Goal: Task Accomplishment & Management: Manage account settings

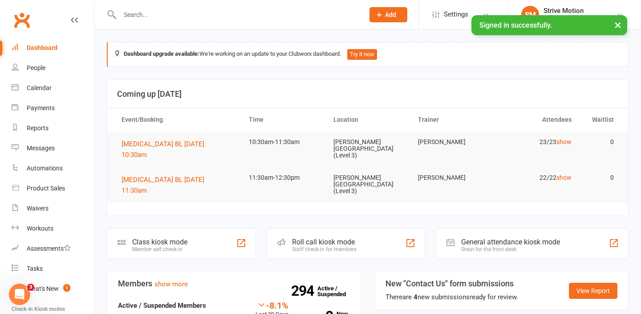
click at [176, 27] on div at bounding box center [232, 14] width 251 height 29
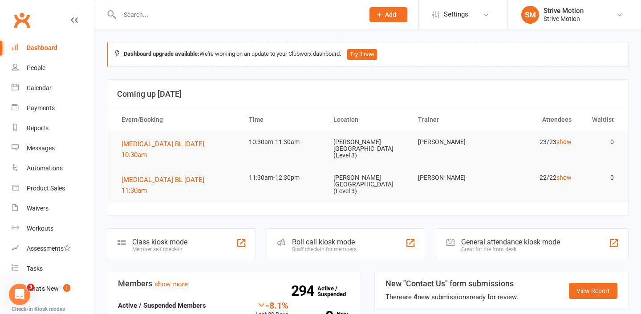
click at [165, 19] on input "text" at bounding box center [237, 14] width 241 height 12
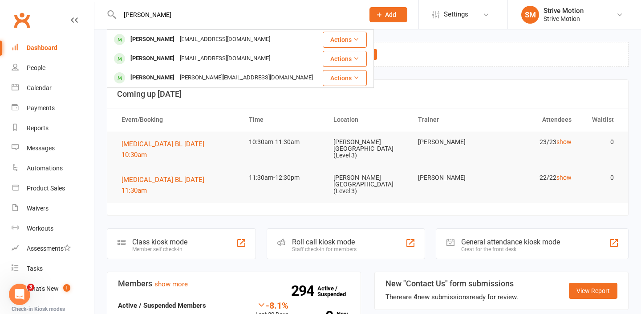
type input "[PERSON_NAME]"
click at [214, 28] on div "[PERSON_NAME] [PERSON_NAME] [EMAIL_ADDRESS][DOMAIN_NAME] Actions [PERSON_NAME] …" at bounding box center [232, 14] width 251 height 29
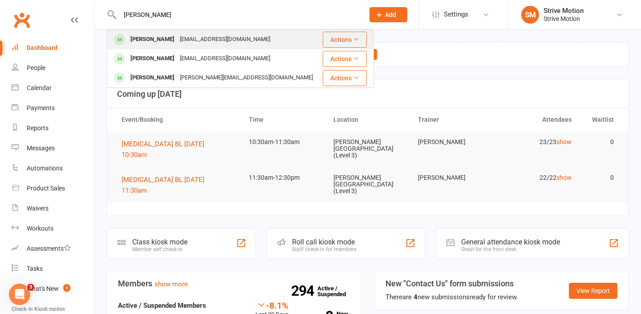
click at [211, 35] on div "[EMAIL_ADDRESS][DOMAIN_NAME]" at bounding box center [225, 39] width 96 height 13
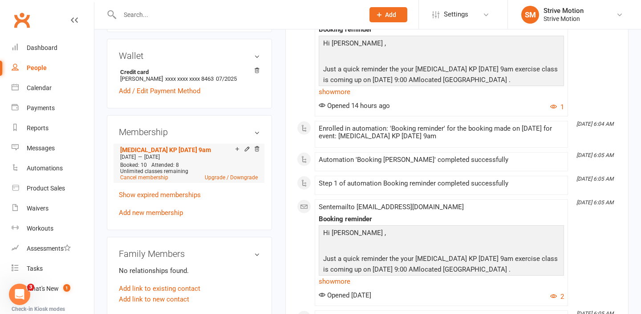
scroll to position [267, 0]
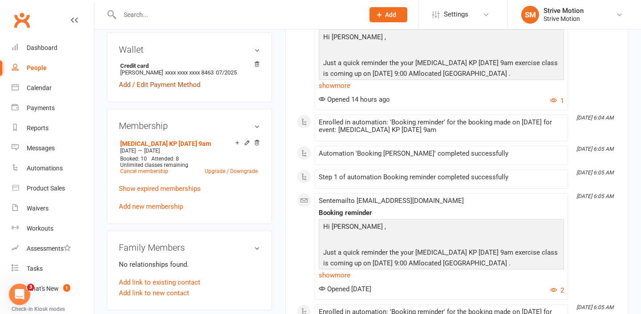
click at [174, 84] on link "Add / Edit Payment Method" at bounding box center [160, 84] width 82 height 11
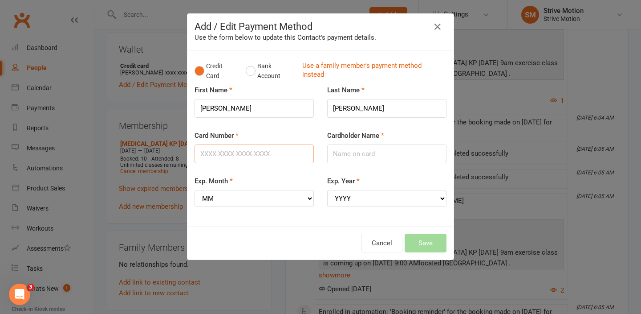
click at [257, 154] on input "Card Number" at bounding box center [254, 153] width 119 height 19
type input "[CREDIT_CARD_NUMBER]"
click at [358, 155] on input "Cardholder Name" at bounding box center [386, 153] width 119 height 19
type input "[PERSON_NAME]"
click at [285, 200] on select "MM 01 02 03 04 05 06 07 08 09 10 11 12" at bounding box center [254, 198] width 119 height 17
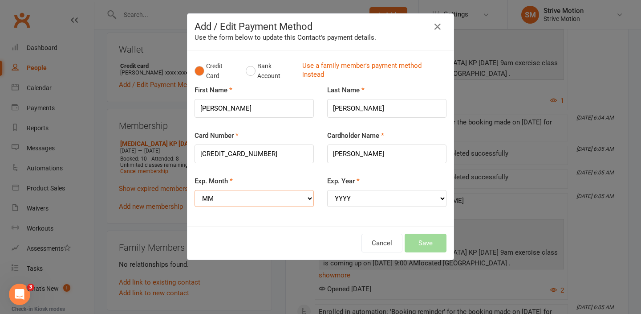
select select "07"
click at [359, 199] on select "YYYY 2025 2026 2027 2028 2029 2030 2031 2032 2033 2034" at bounding box center [386, 198] width 119 height 17
select select "2029"
click at [430, 244] on button "Save" at bounding box center [426, 242] width 42 height 19
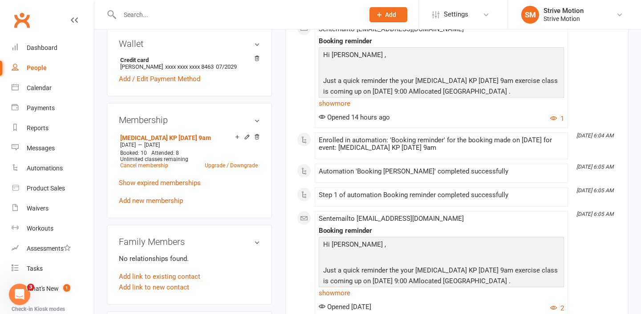
scroll to position [268, 0]
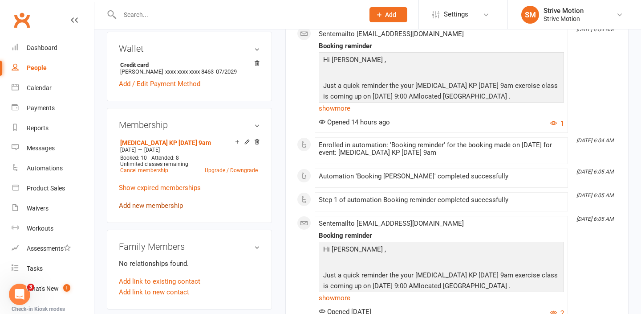
click at [156, 206] on link "Add new membership" at bounding box center [151, 205] width 64 height 8
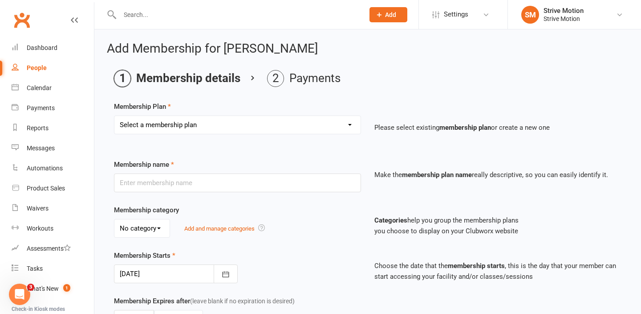
click at [237, 126] on select "Select a membership plan Create new Membership Plan T4 RCC [DATE] 9am T4 BL [DA…" at bounding box center [237, 125] width 246 height 18
select select "4"
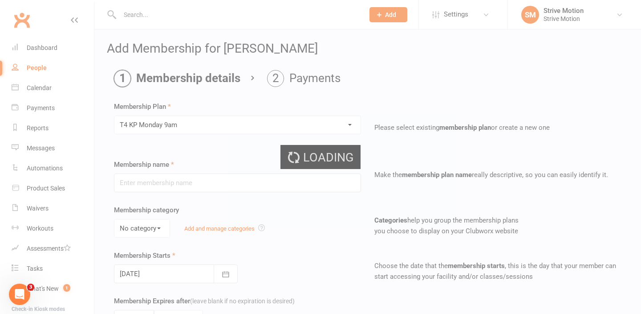
type input "T4 KP [DATE] 9am"
select select "0"
type input "20"
select select "1"
type input "11"
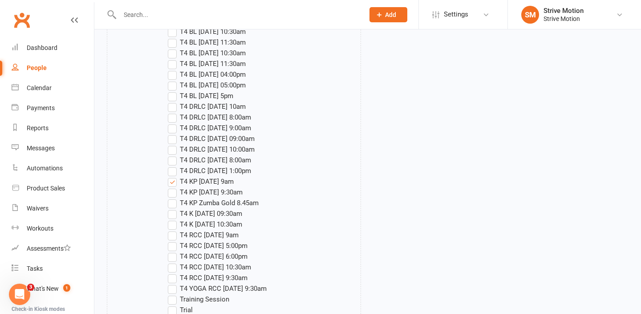
scroll to position [1585, 0]
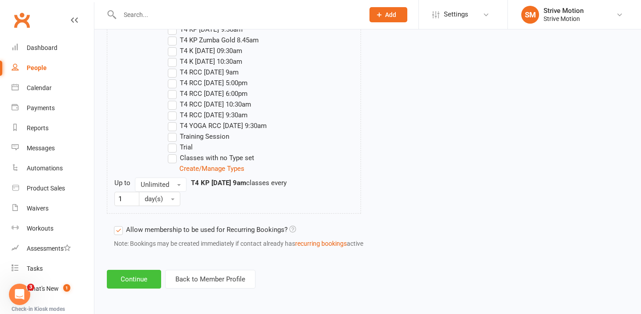
click at [128, 282] on button "Continue" at bounding box center [134, 278] width 54 height 19
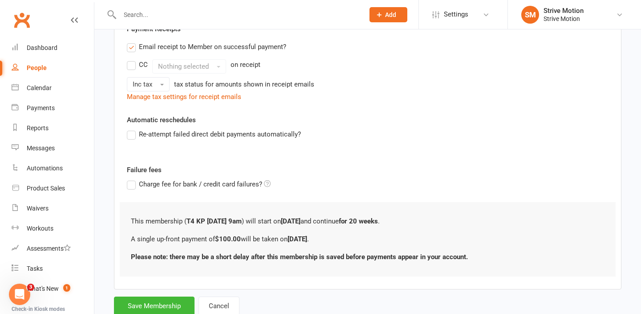
scroll to position [207, 0]
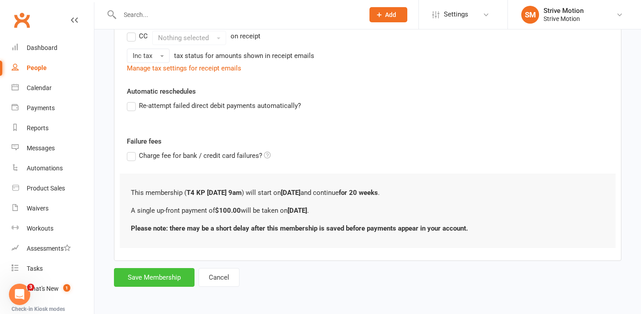
click at [164, 273] on button "Save Membership" at bounding box center [154, 277] width 81 height 19
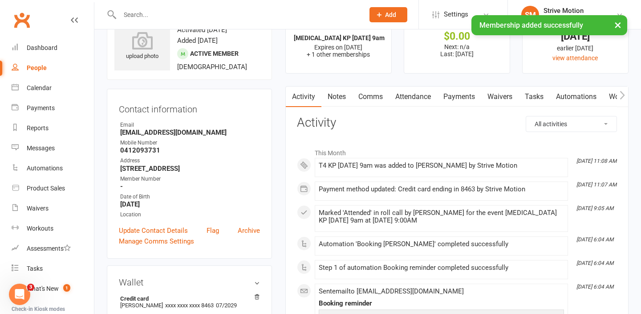
scroll to position [32, 0]
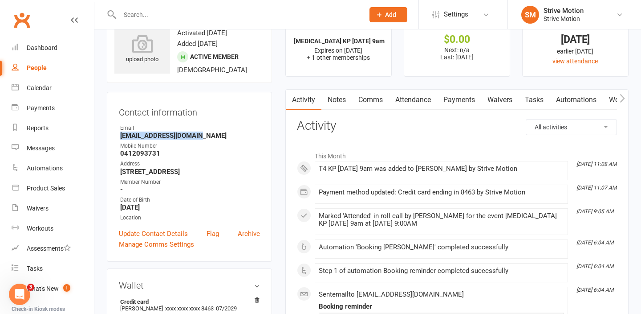
drag, startPoint x: 203, startPoint y: 135, endPoint x: 119, endPoint y: 135, distance: 83.7
click at [119, 135] on li "Email [EMAIL_ADDRESS][DOMAIN_NAME]" at bounding box center [189, 132] width 141 height 16
copy strong "[EMAIL_ADDRESS][DOMAIN_NAME]"
click at [43, 87] on div "Calendar" at bounding box center [39, 87] width 25 height 7
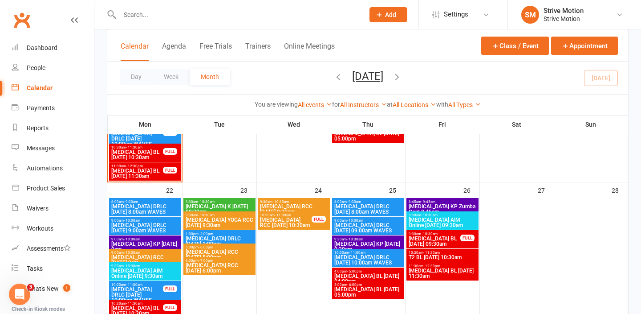
click at [402, 78] on icon "button" at bounding box center [397, 77] width 10 height 10
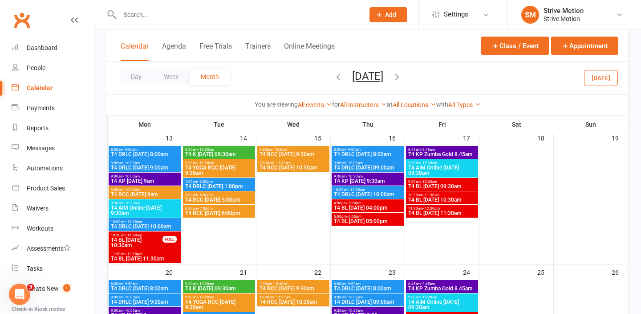
scroll to position [181, 0]
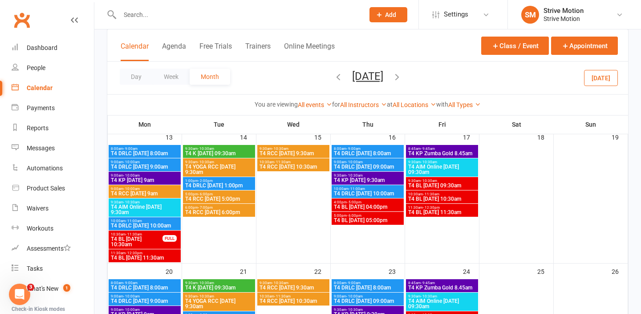
click at [147, 178] on span "T4 KP [DATE] 9am" at bounding box center [144, 179] width 69 height 5
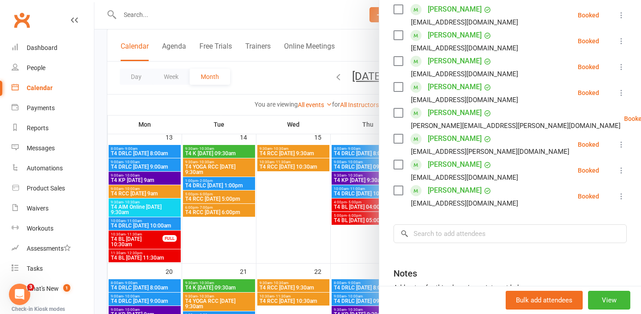
scroll to position [362, 0]
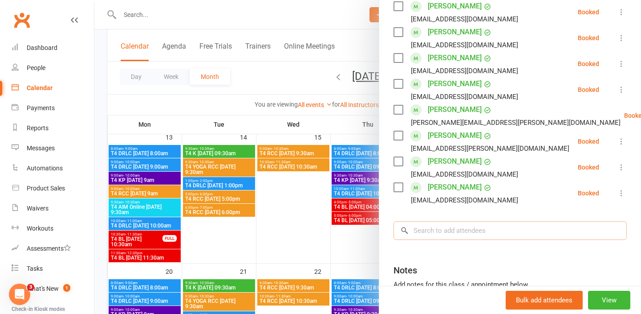
click at [457, 221] on input "search" at bounding box center [510, 230] width 233 height 19
paste input "[EMAIL_ADDRESS][DOMAIN_NAME]"
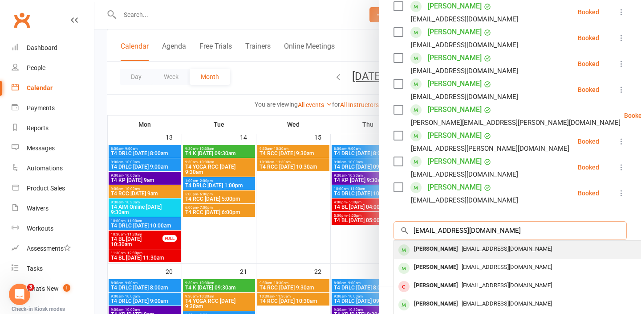
type input "[EMAIL_ADDRESS][DOMAIN_NAME]"
click at [462, 245] on span "[EMAIL_ADDRESS][DOMAIN_NAME]" at bounding box center [507, 248] width 90 height 7
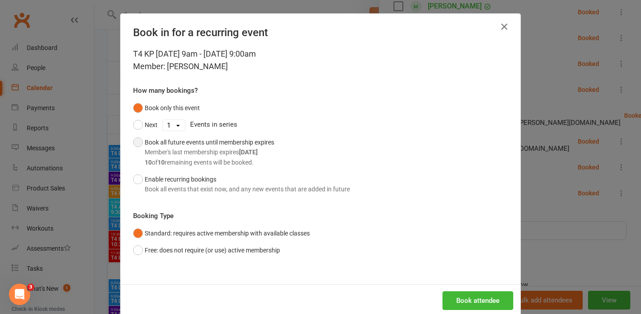
click at [224, 144] on div "Book all future events until membership expires Member's last membership expire…" at bounding box center [210, 152] width 130 height 30
click at [456, 294] on button "Book attendee" at bounding box center [478, 300] width 71 height 19
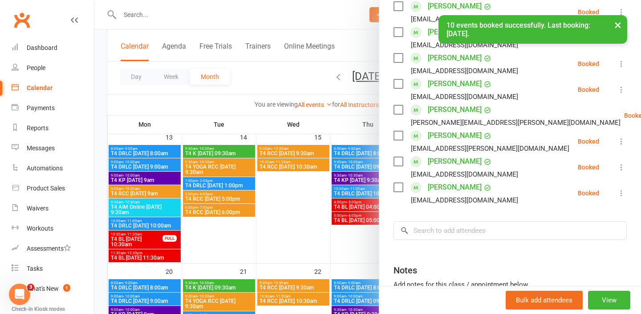
scroll to position [0, 0]
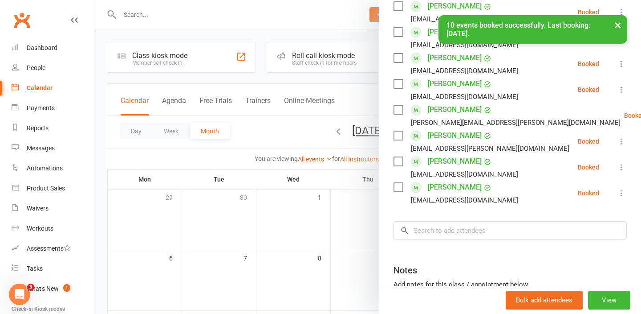
click at [141, 15] on div at bounding box center [367, 157] width 547 height 314
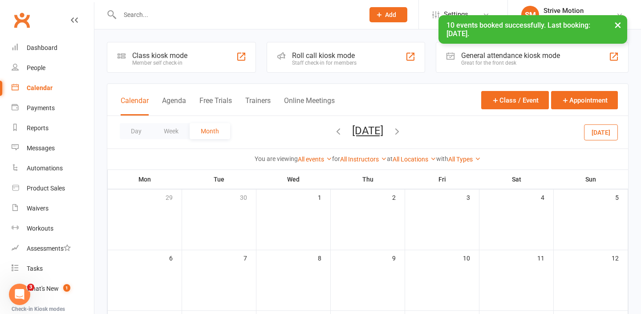
click at [148, 14] on input "text" at bounding box center [237, 14] width 241 height 12
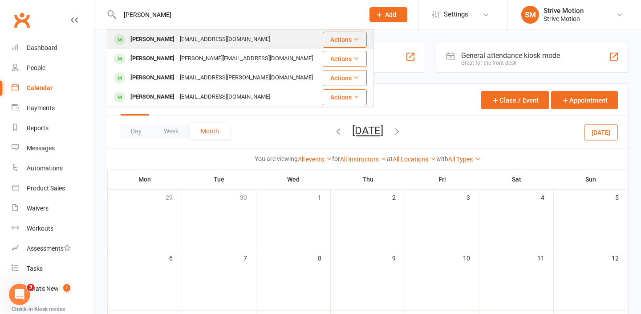
type input "[PERSON_NAME]"
click at [159, 38] on div "[PERSON_NAME]" at bounding box center [152, 39] width 49 height 13
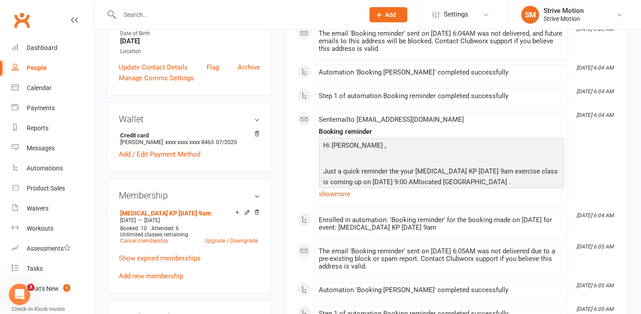
scroll to position [208, 0]
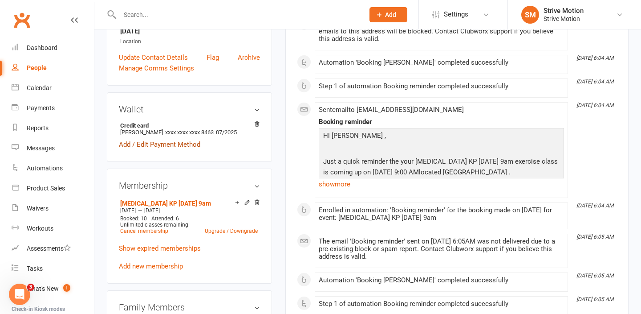
click at [171, 145] on link "Add / Edit Payment Method" at bounding box center [160, 144] width 82 height 11
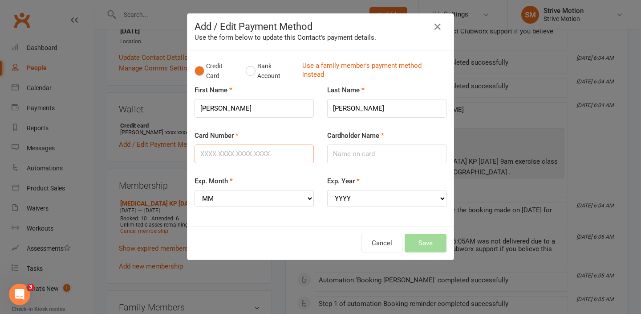
click at [234, 158] on input "Card Number" at bounding box center [254, 153] width 119 height 19
type input "[CREDIT_CARD_NUMBER]"
click at [383, 154] on input "Cardholder Name" at bounding box center [386, 153] width 119 height 19
type input "[PERSON_NAME]"
click at [257, 206] on select "MM 01 02 03 04 05 06 07 08 09 10 11 12" at bounding box center [254, 198] width 119 height 17
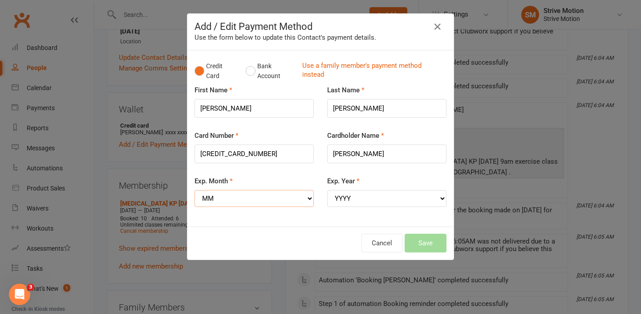
select select "07"
click at [373, 201] on select "YYYY 2025 2026 2027 2028 2029 2030 2031 2032 2033 2034" at bounding box center [386, 198] width 119 height 17
select select "2029"
click at [426, 241] on button "Save" at bounding box center [426, 242] width 42 height 19
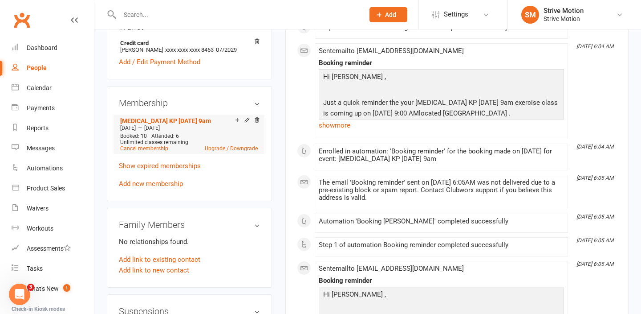
scroll to position [305, 0]
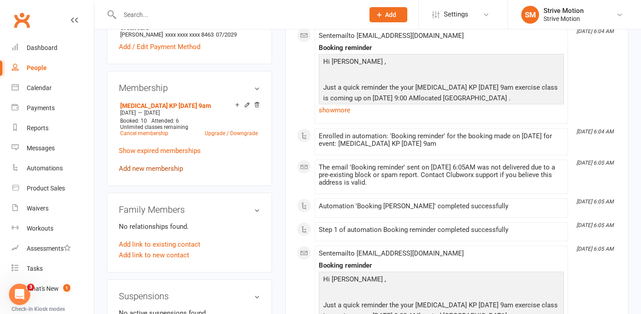
click at [159, 169] on link "Add new membership" at bounding box center [151, 168] width 64 height 8
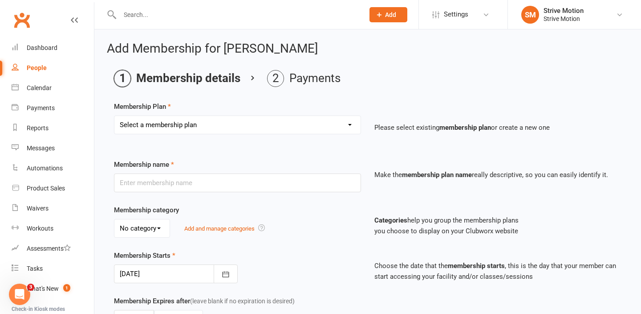
click at [224, 125] on select "Select a membership plan Create new Membership Plan T4 RCC [DATE] 9am T4 BL [DA…" at bounding box center [237, 125] width 246 height 18
select select "4"
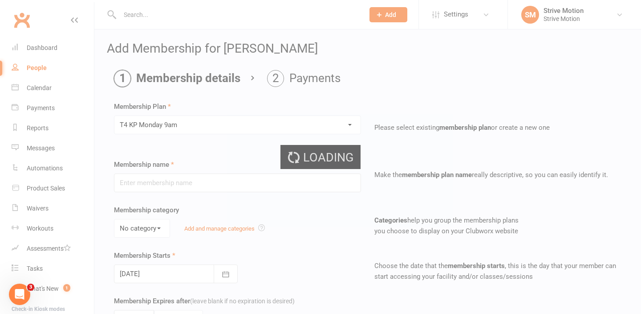
type input "T4 KP [DATE] 9am"
select select "0"
type input "20"
select select "1"
type input "11"
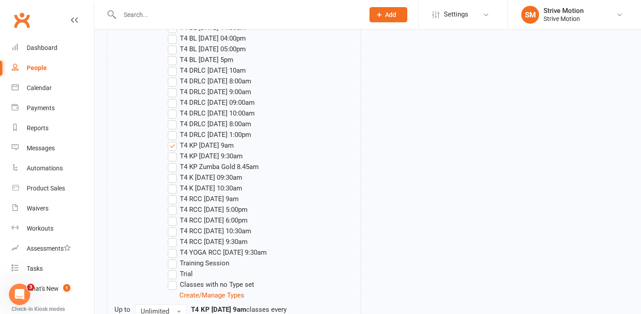
scroll to position [1585, 0]
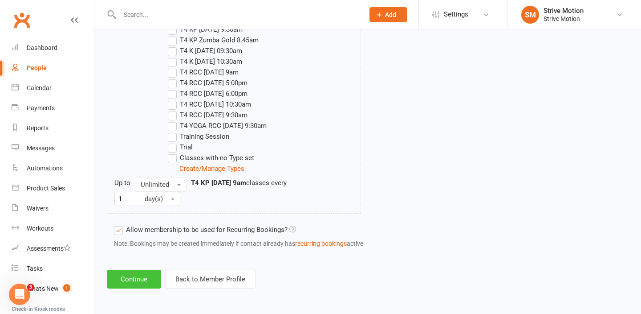
click at [135, 281] on button "Continue" at bounding box center [134, 278] width 54 height 19
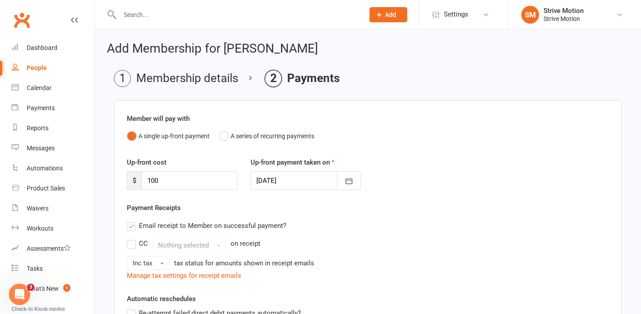
scroll to position [207, 0]
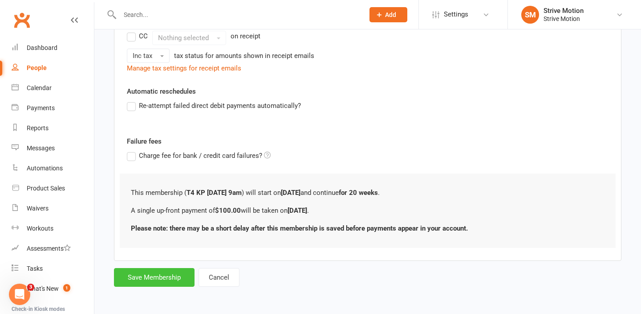
click at [173, 278] on button "Save Membership" at bounding box center [154, 277] width 81 height 19
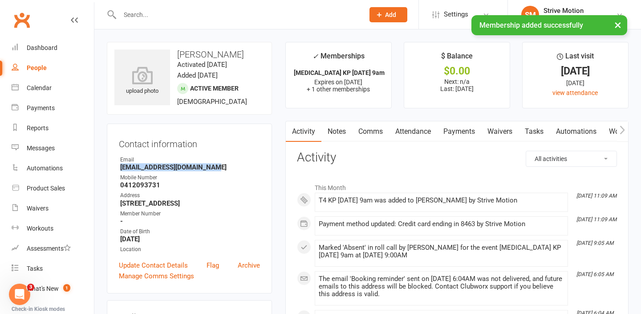
drag, startPoint x: 211, startPoint y: 167, endPoint x: 116, endPoint y: 168, distance: 94.9
click at [116, 168] on div "Contact information Owner Email [EMAIL_ADDRESS][DOMAIN_NAME] Mobile Number [PHO…" at bounding box center [189, 208] width 165 height 170
copy strong "[EMAIL_ADDRESS][DOMAIN_NAME]"
click at [41, 86] on div "Calendar" at bounding box center [39, 87] width 25 height 7
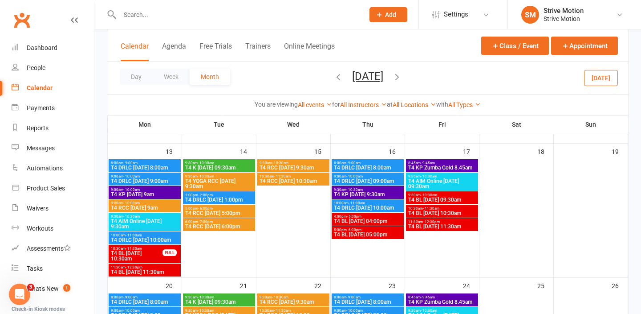
scroll to position [159, 0]
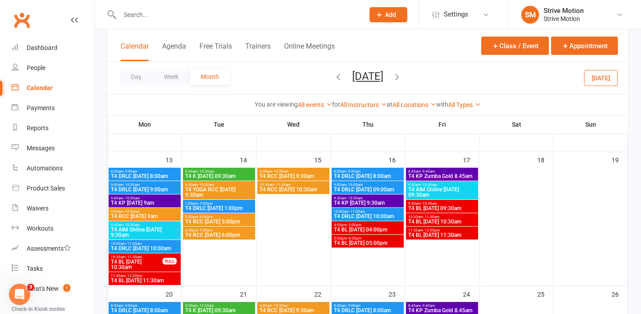
click at [159, 197] on span "9:00am - 10:00am" at bounding box center [144, 198] width 69 height 4
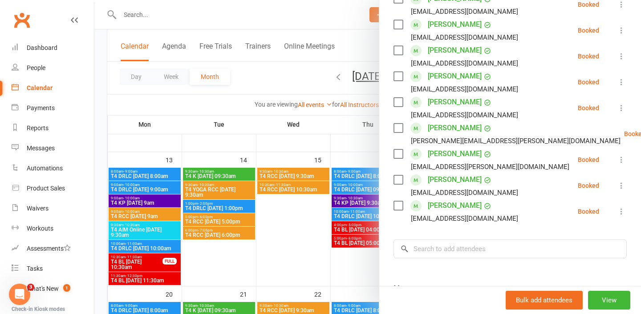
scroll to position [453, 0]
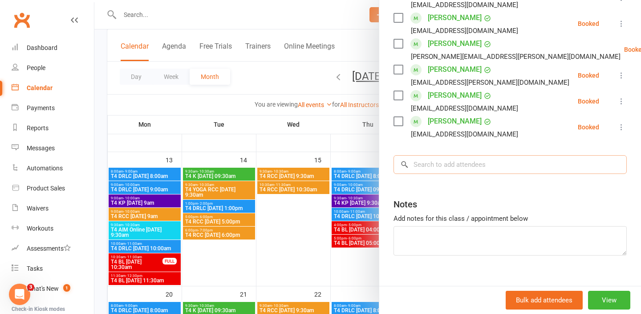
click at [463, 157] on input "search" at bounding box center [510, 164] width 233 height 19
paste input "[EMAIL_ADDRESS][DOMAIN_NAME]"
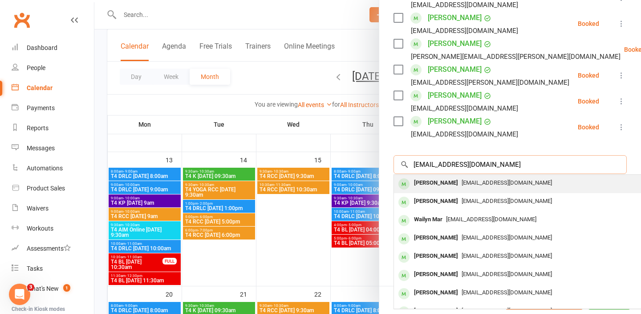
type input "[EMAIL_ADDRESS][DOMAIN_NAME]"
click at [463, 179] on span "[EMAIL_ADDRESS][DOMAIN_NAME]" at bounding box center [507, 182] width 90 height 7
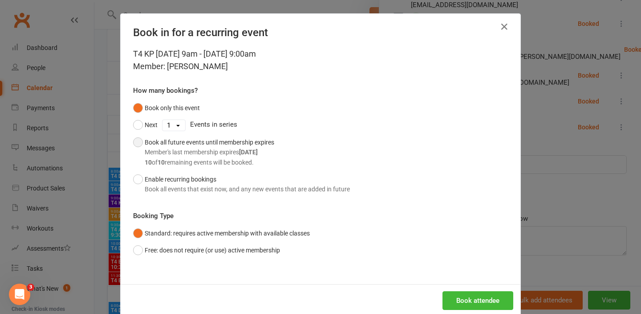
click at [244, 148] on strong "[DATE]" at bounding box center [248, 151] width 19 height 7
click at [462, 297] on button "Book attendee" at bounding box center [478, 300] width 71 height 19
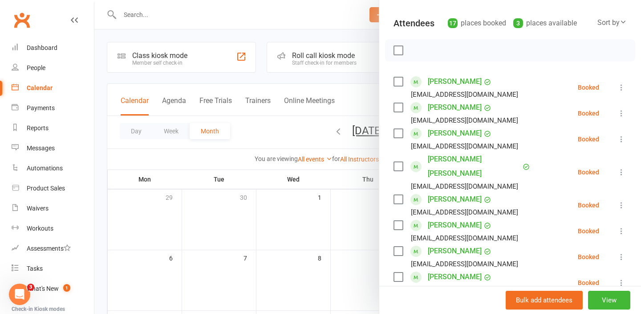
scroll to position [0, 0]
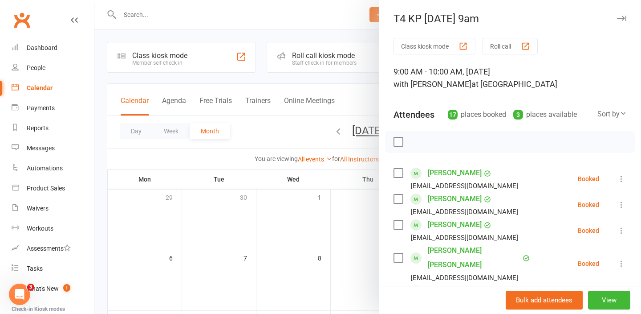
click at [624, 18] on icon "button" at bounding box center [621, 18] width 9 height 5
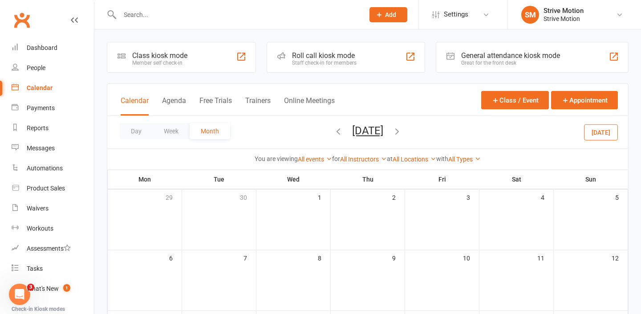
scroll to position [24, 0]
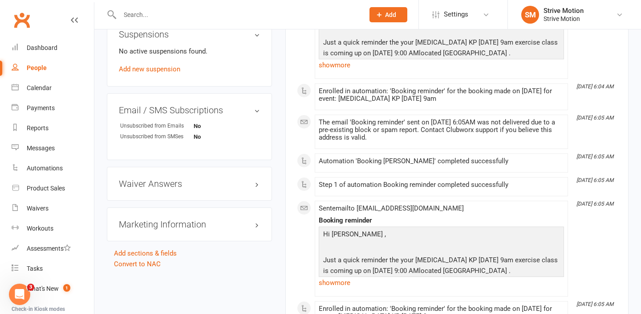
scroll to position [803, 0]
